Goal: Communication & Community: Ask a question

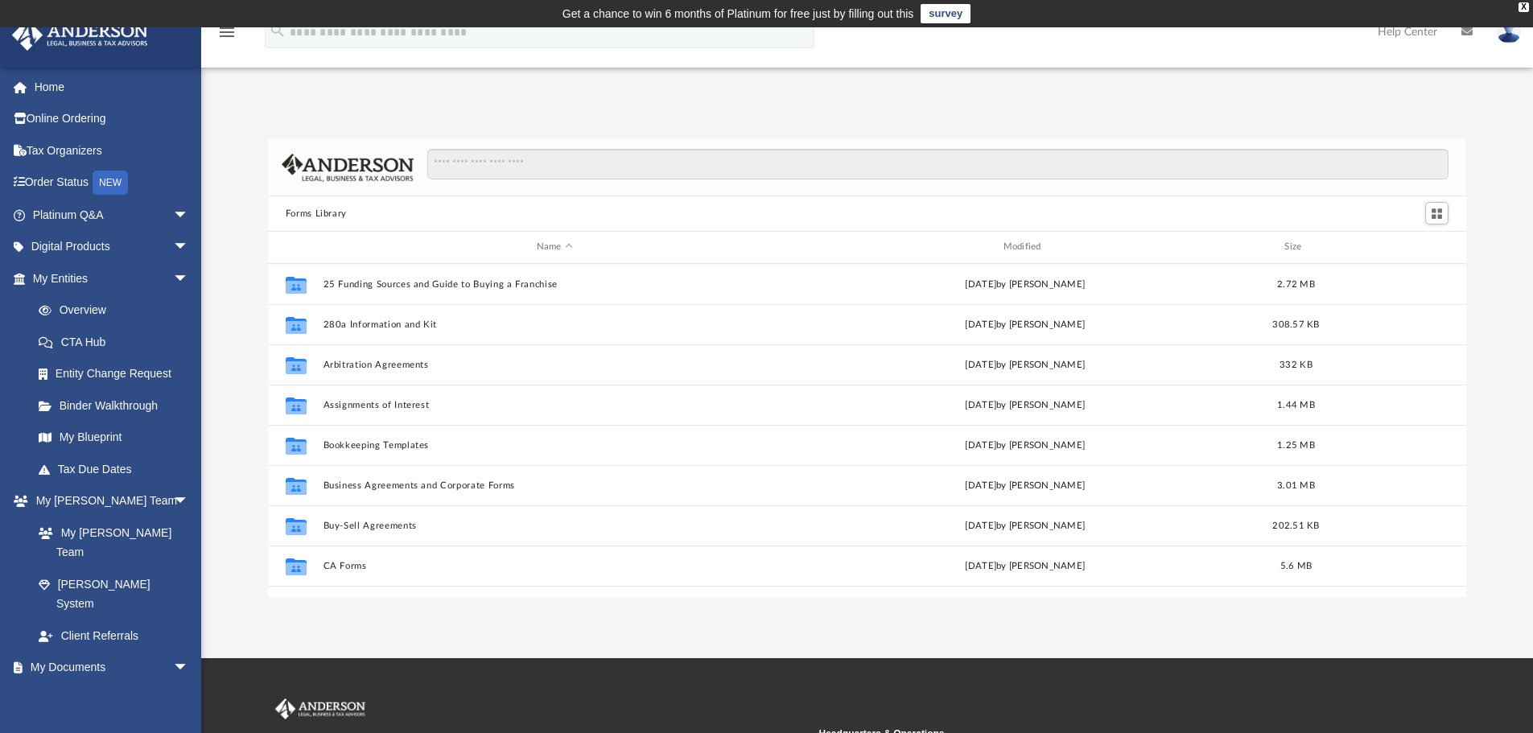
scroll to position [354, 1186]
click at [56, 87] on link "Home" at bounding box center [112, 87] width 202 height 32
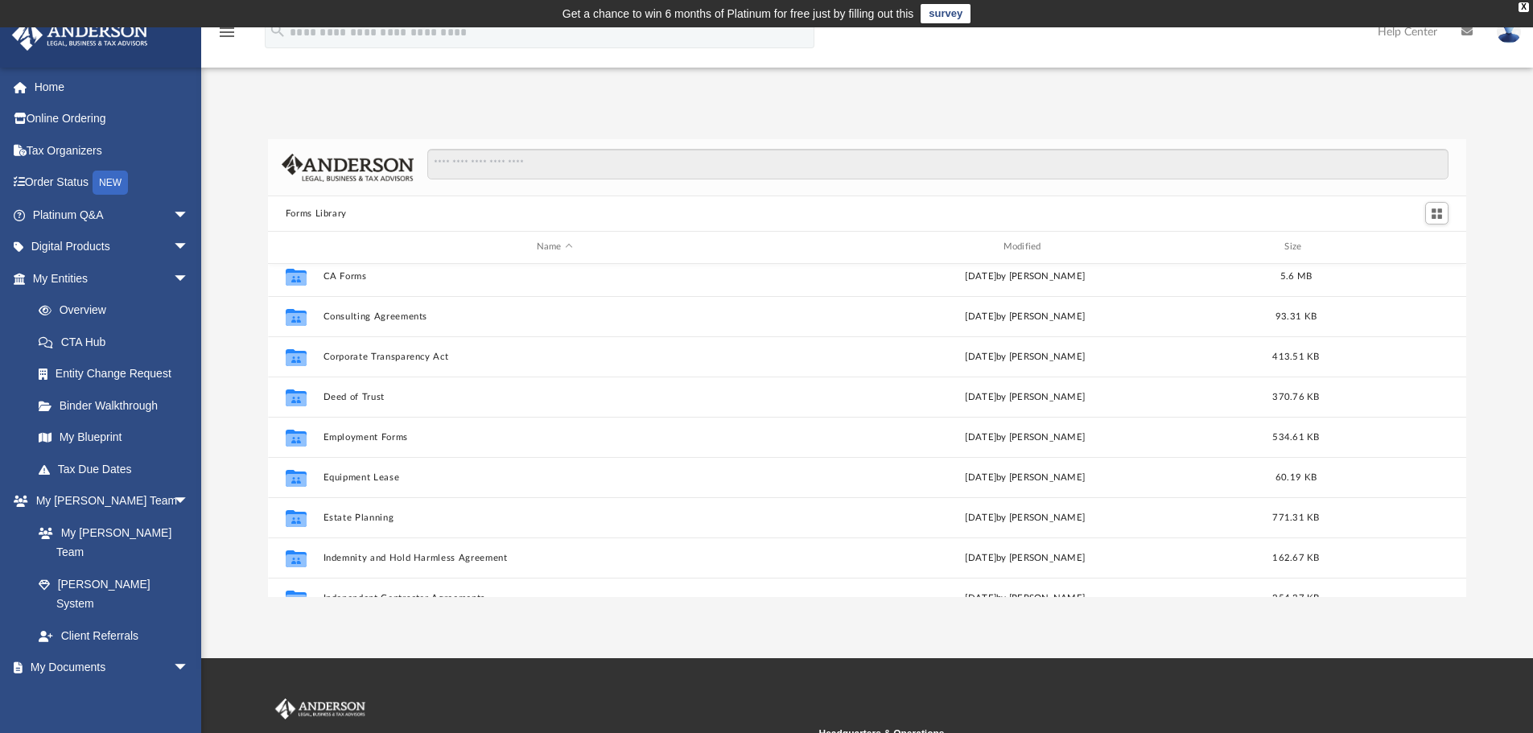
scroll to position [322, 0]
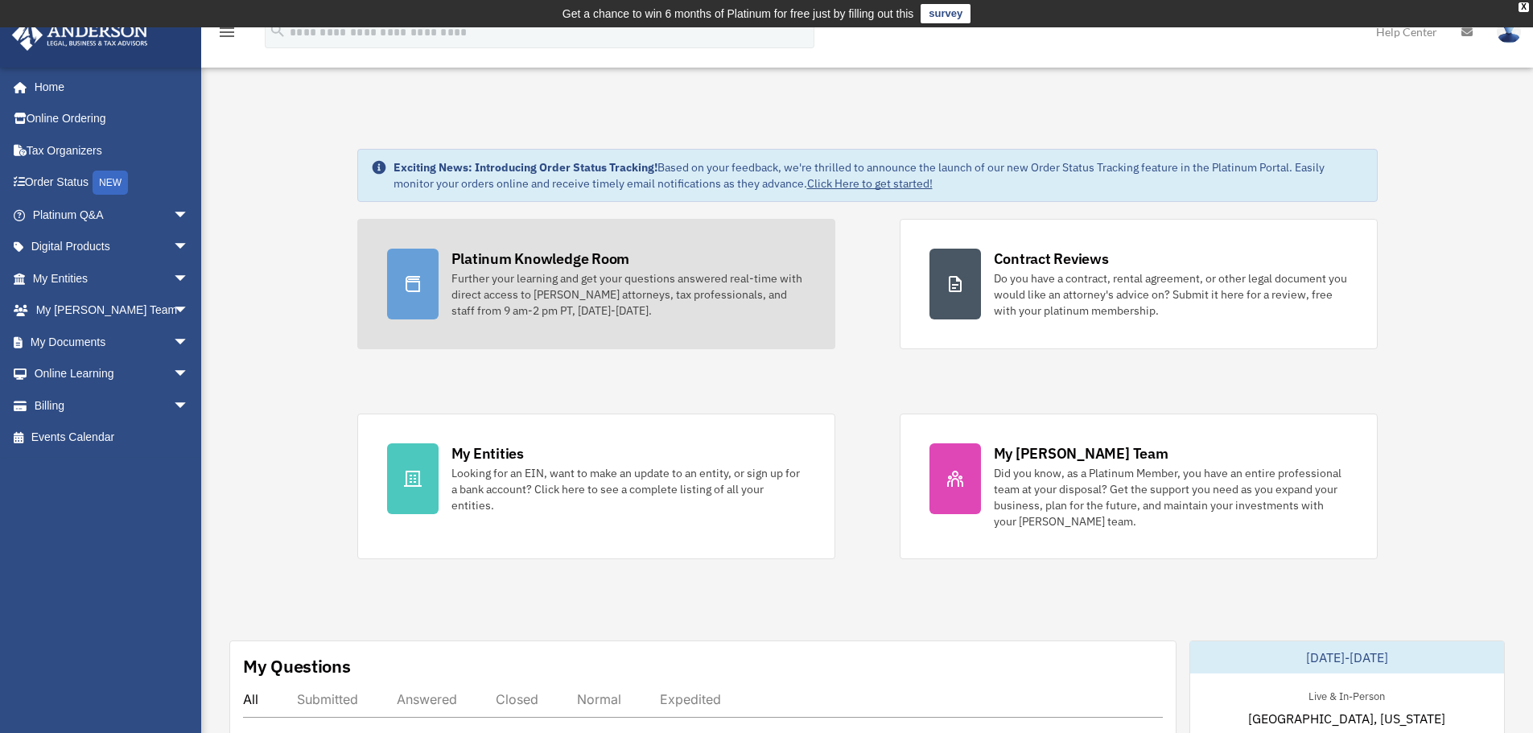
click at [618, 282] on div "Further your learning and get your questions answered real-time with direct acc…" at bounding box center [628, 294] width 354 height 48
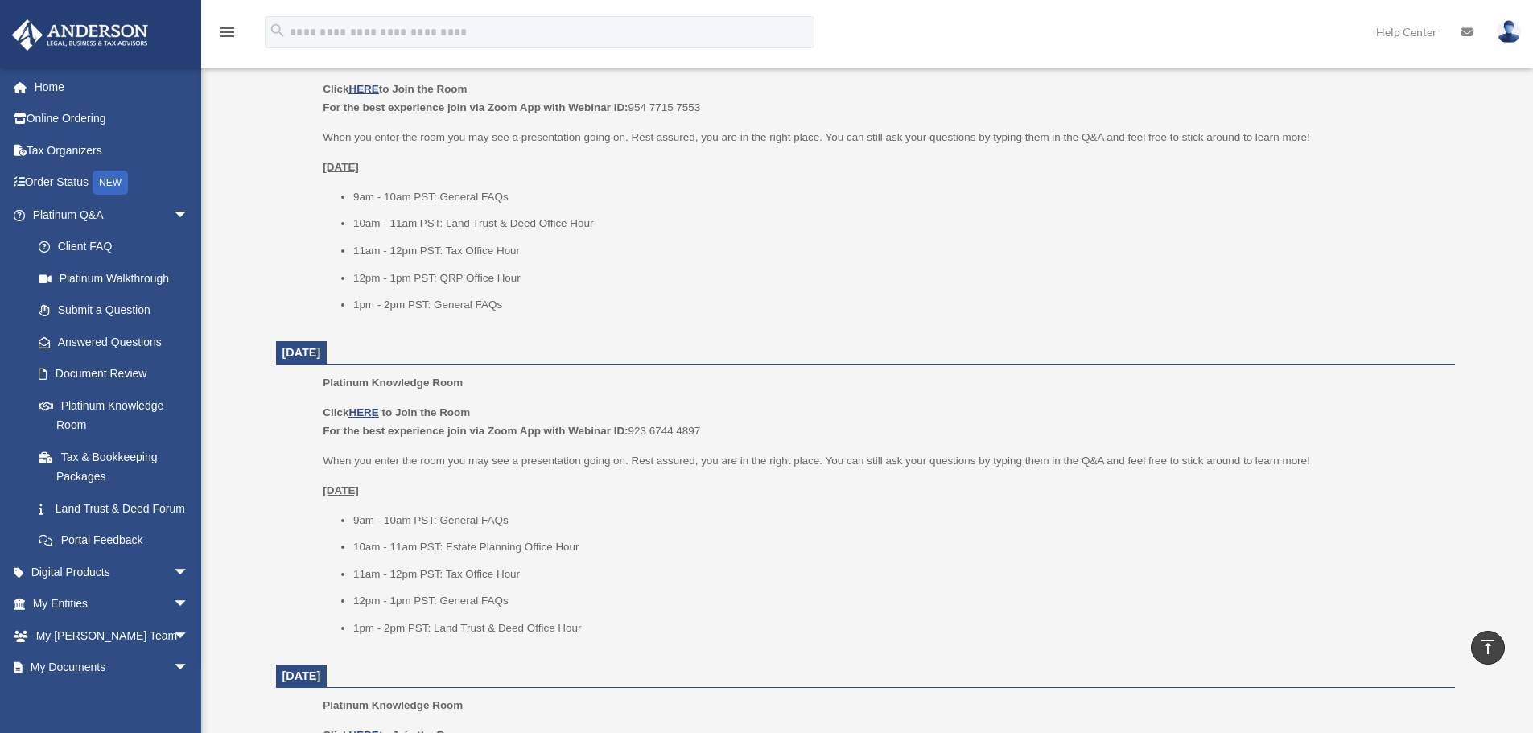
scroll to position [805, 0]
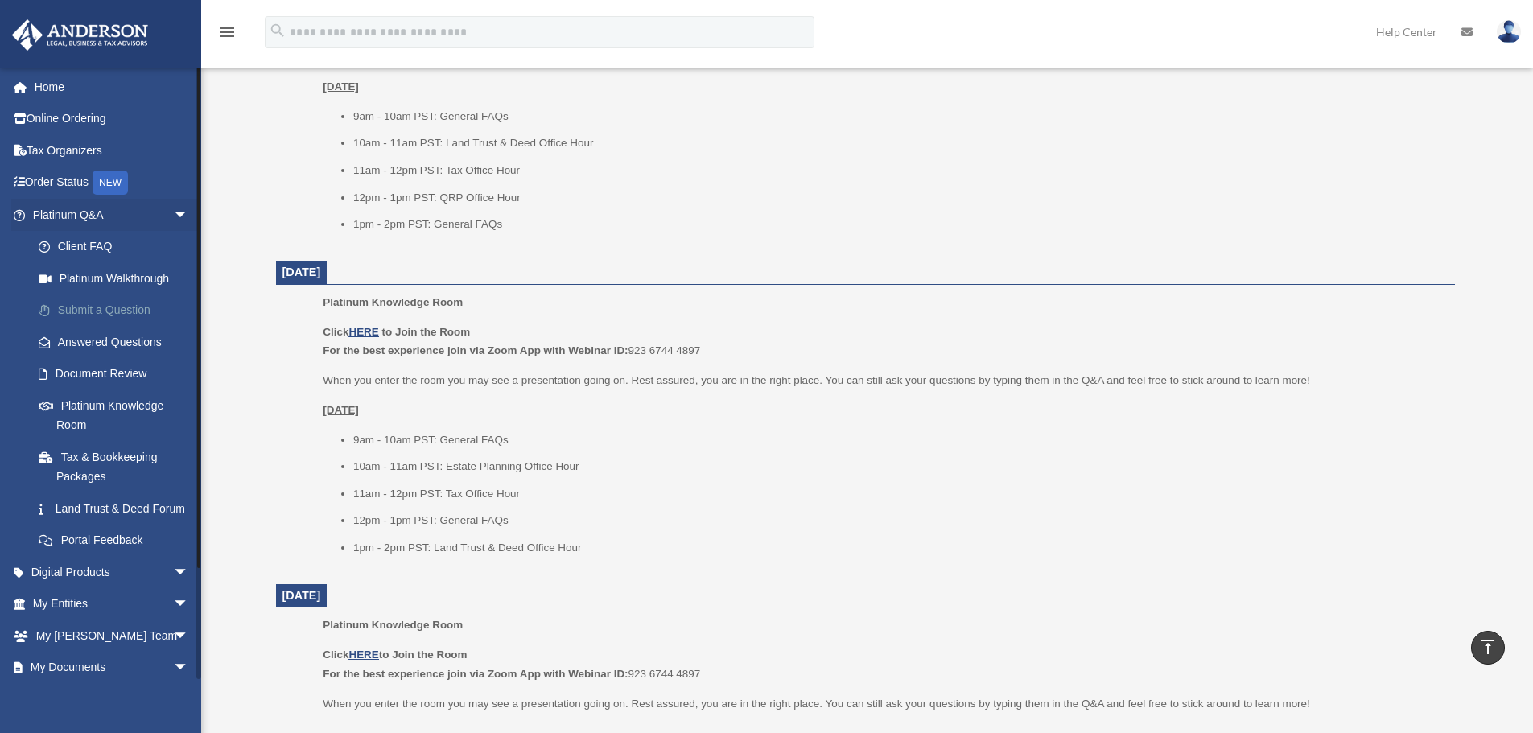
click at [99, 317] on link "Submit a Question" at bounding box center [118, 310] width 191 height 32
click at [104, 306] on link "Submit a Question" at bounding box center [118, 310] width 191 height 32
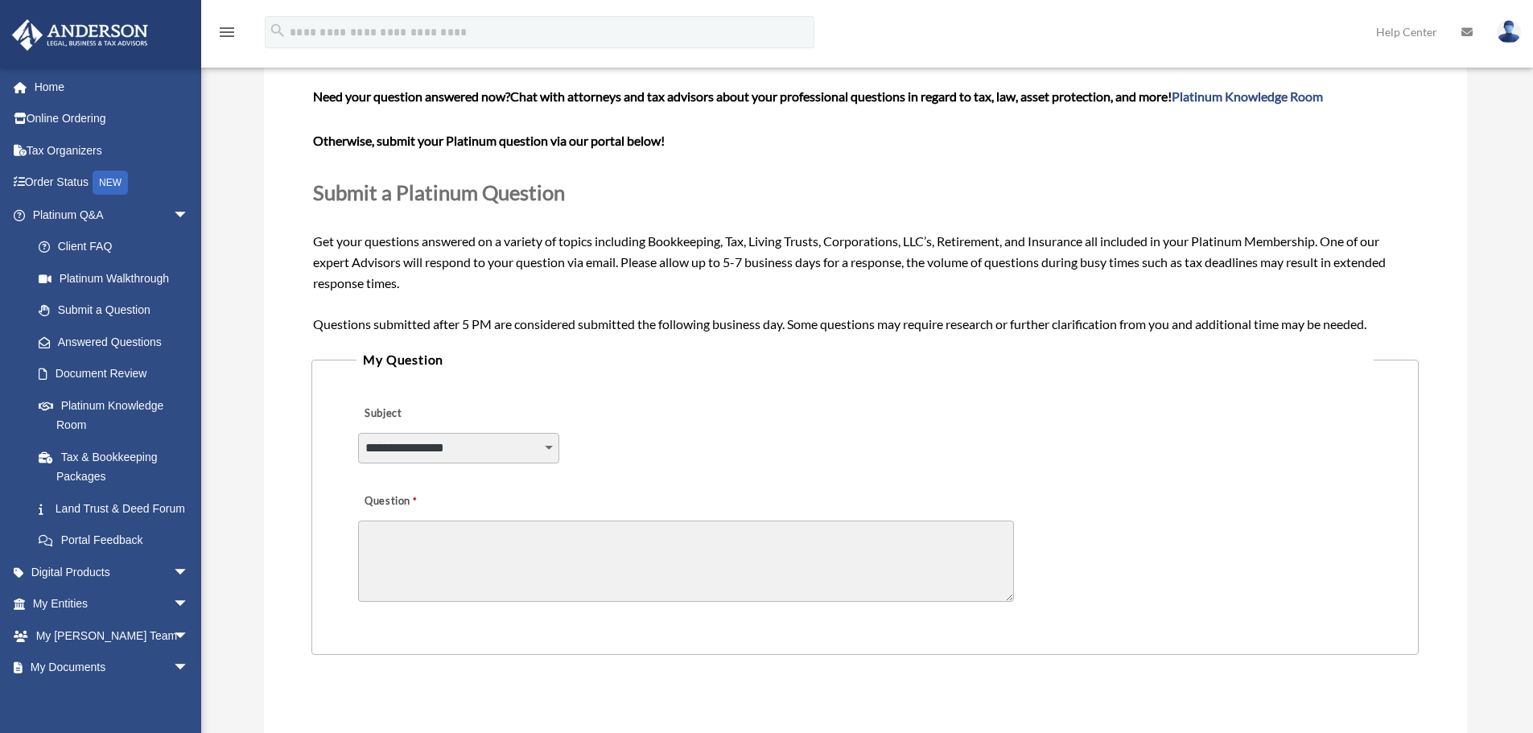
scroll to position [161, 0]
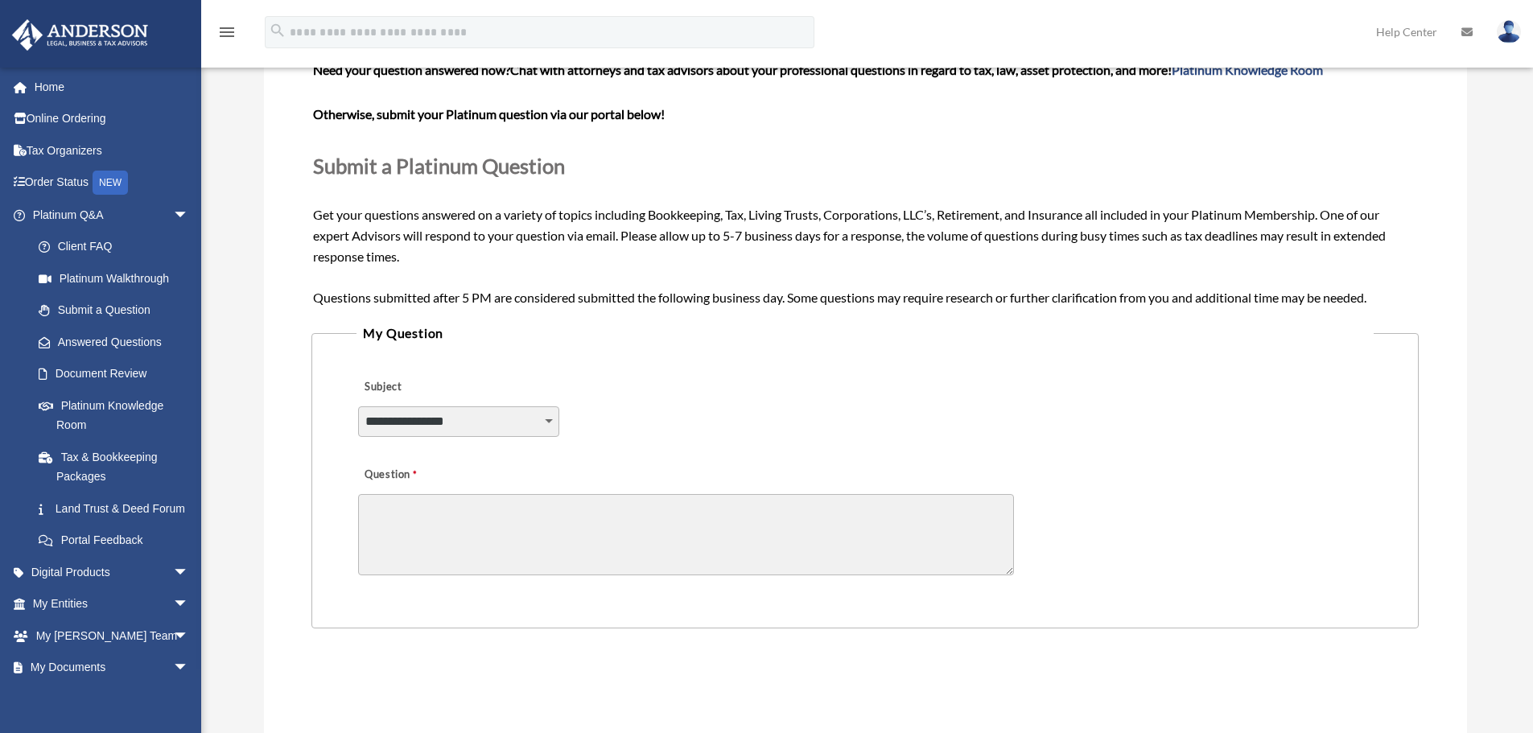
drag, startPoint x: 427, startPoint y: 428, endPoint x: 427, endPoint y: 445, distance: 16.9
click at [427, 445] on div "**********" at bounding box center [458, 429] width 201 height 47
click at [523, 364] on fieldset "**********" at bounding box center [864, 475] width 1106 height 306
